Goal: Task Accomplishment & Management: Complete application form

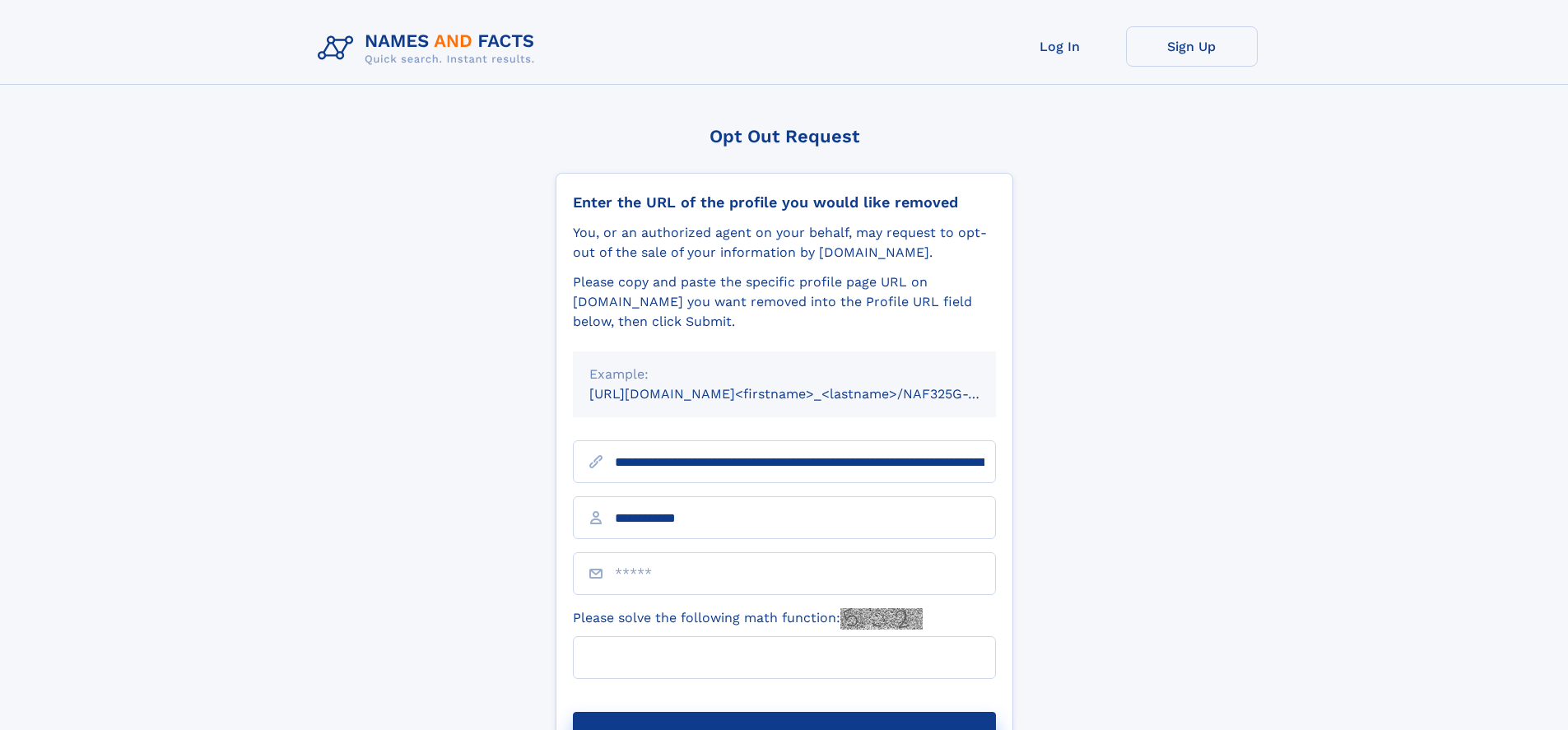
type input "**********"
type input "*"
click at [784, 712] on button "Submit Opt Out Request" at bounding box center [785, 738] width 423 height 52
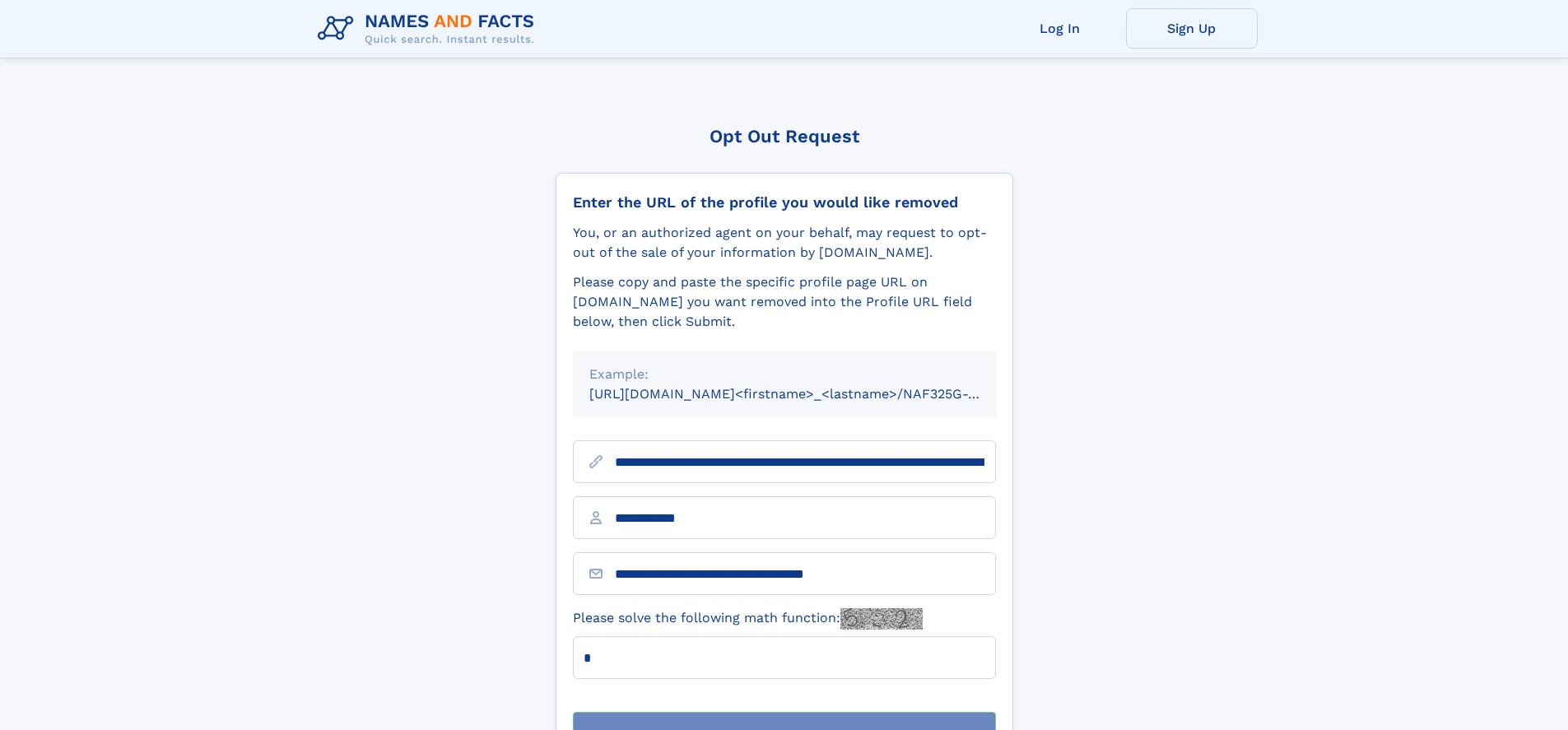
scroll to position [52, 0]
